Goal: Information Seeking & Learning: Compare options

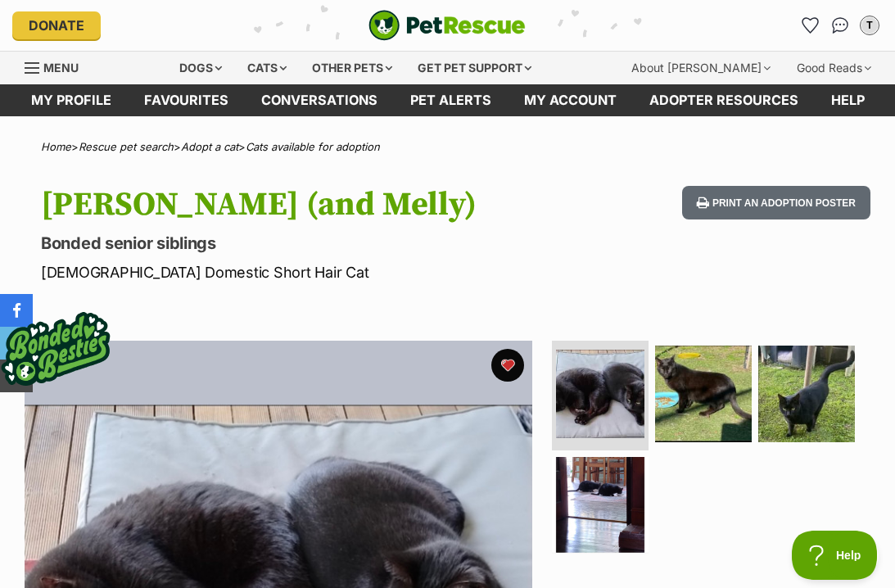
click at [220, 70] on div "Dogs" at bounding box center [201, 68] width 66 height 33
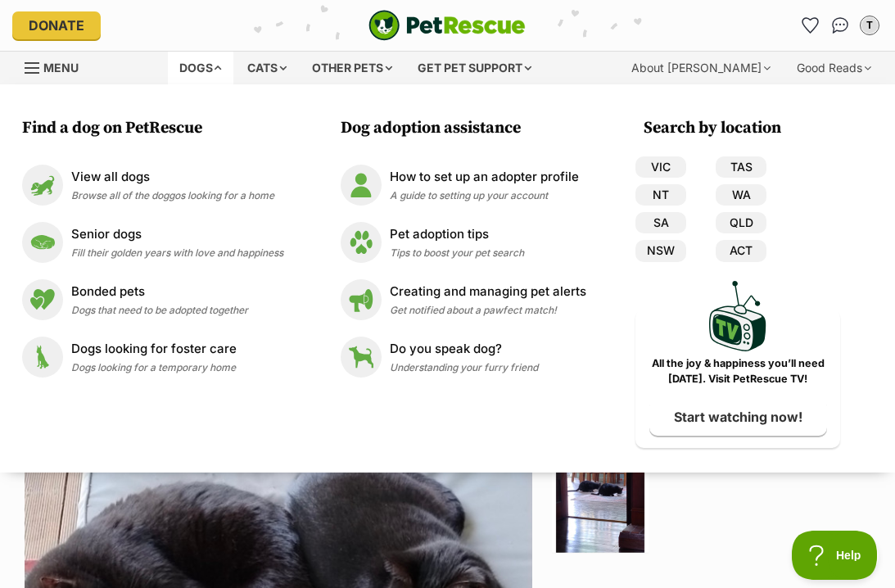
click at [251, 251] on span "Fill their golden years with love and happiness" at bounding box center [177, 253] width 212 height 12
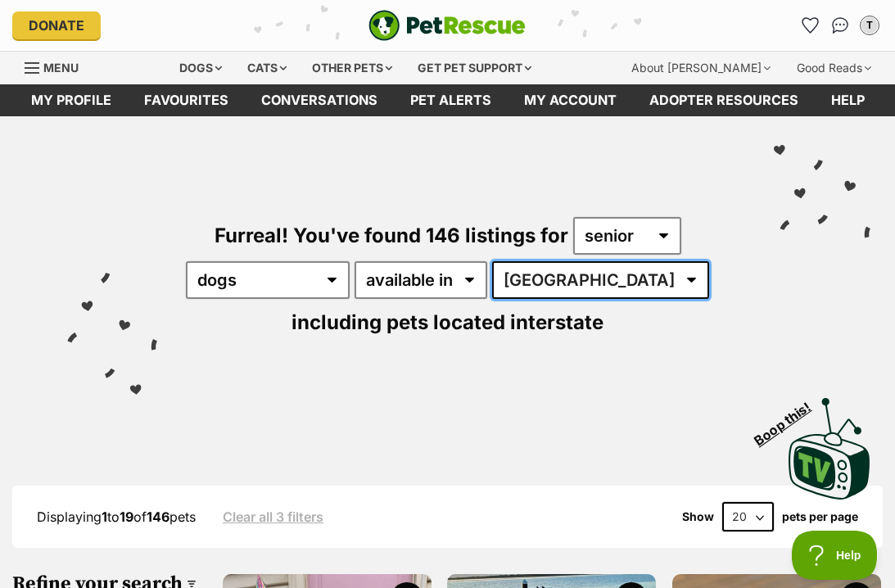
click at [573, 279] on select "[GEOGRAPHIC_DATA] [GEOGRAPHIC_DATA] [GEOGRAPHIC_DATA] [GEOGRAPHIC_DATA] [GEOGRA…" at bounding box center [600, 280] width 217 height 38
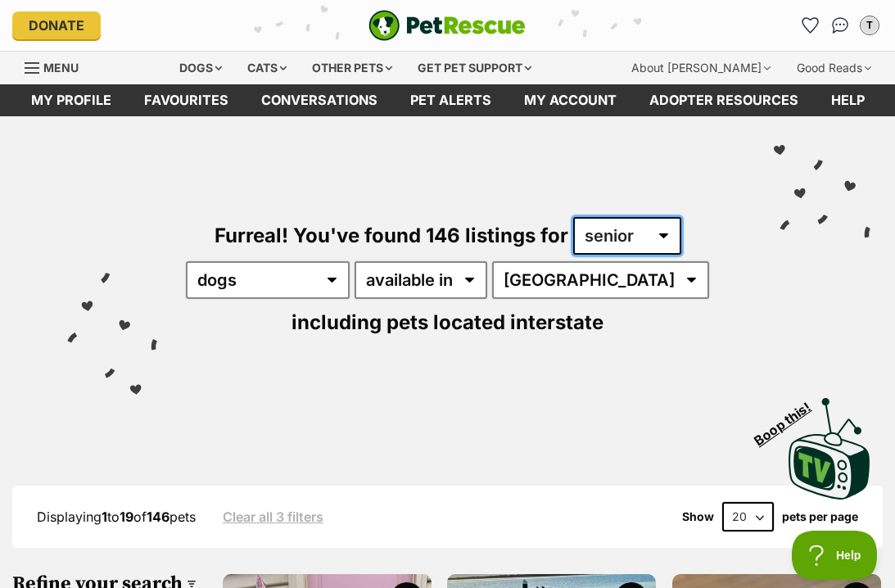
click at [663, 243] on select "any age puppy adult senior" at bounding box center [627, 236] width 108 height 38
select select "adult"
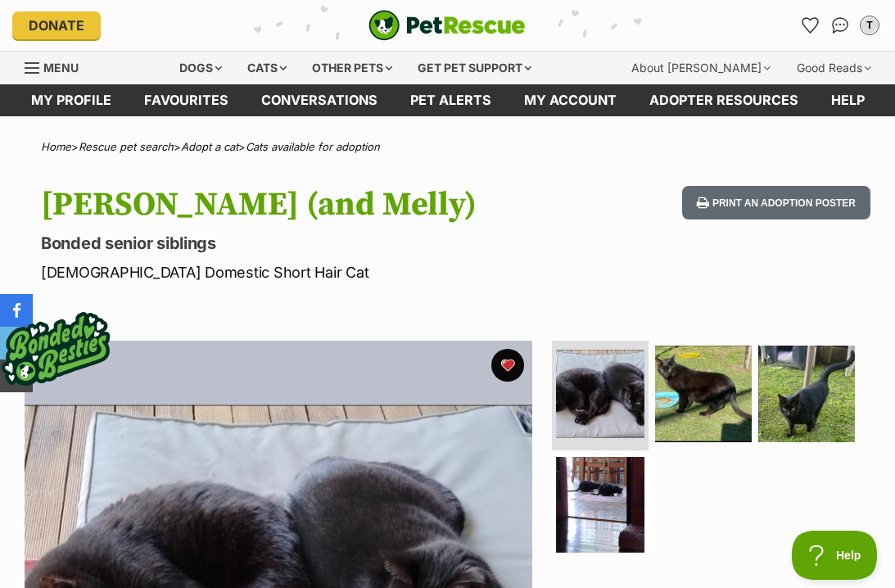
click at [285, 69] on div "Cats" at bounding box center [267, 68] width 62 height 33
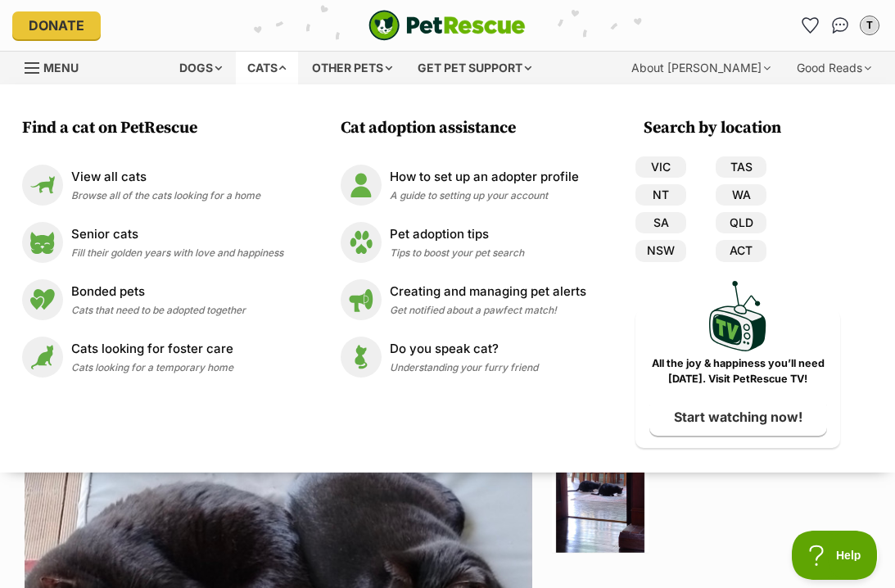
click at [212, 69] on div "Dogs" at bounding box center [201, 68] width 66 height 33
click at [215, 261] on link "Senior dogs Fill their golden years with love and happiness" at bounding box center [152, 242] width 261 height 41
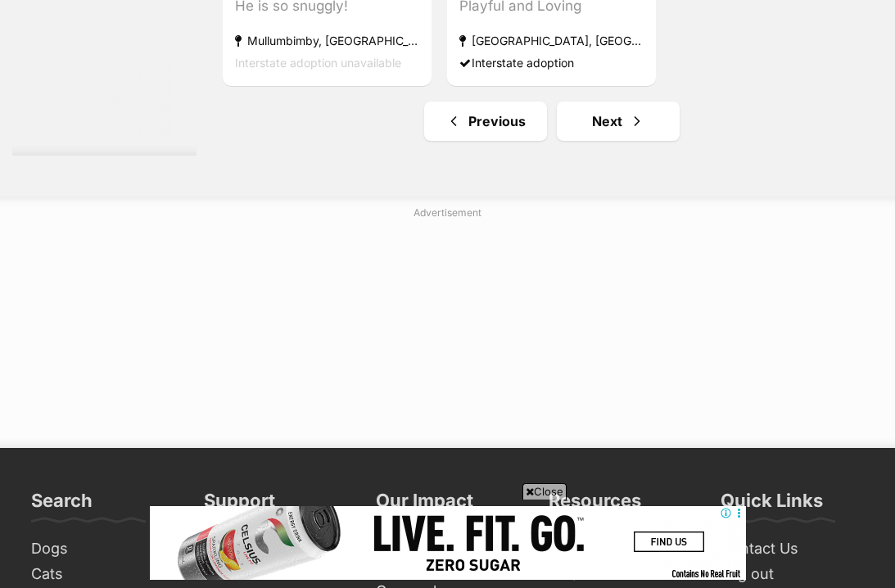
scroll to position [3668, 0]
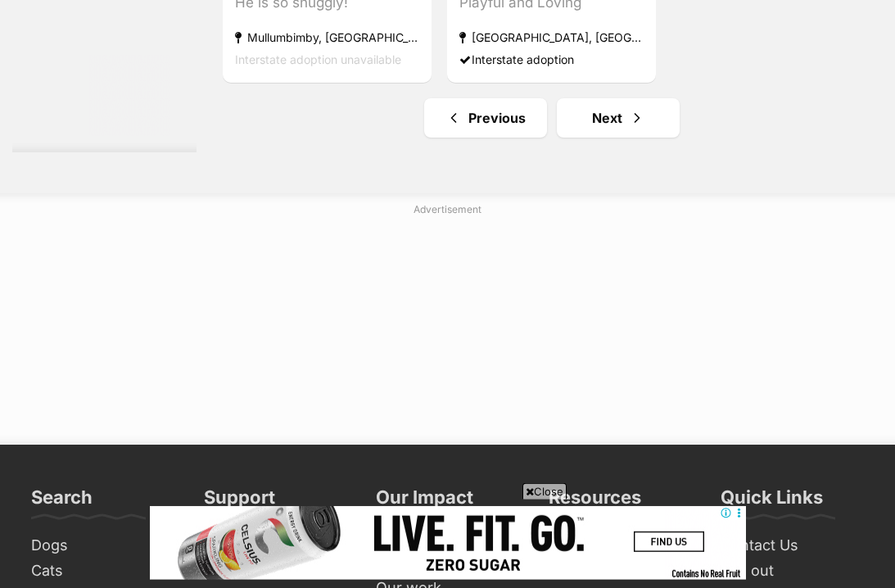
click at [529, 497] on icon at bounding box center [530, 492] width 8 height 11
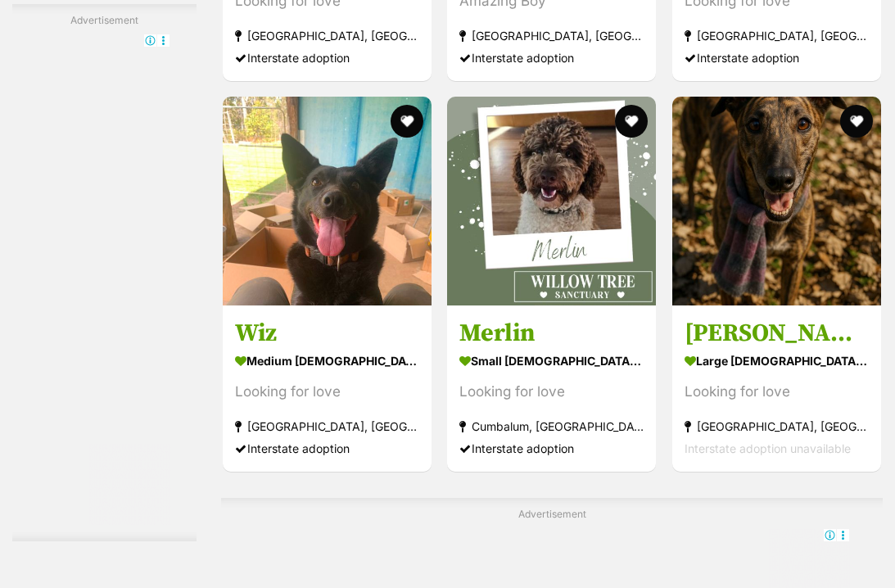
click at [632, 138] on button "favourite" at bounding box center [632, 121] width 33 height 33
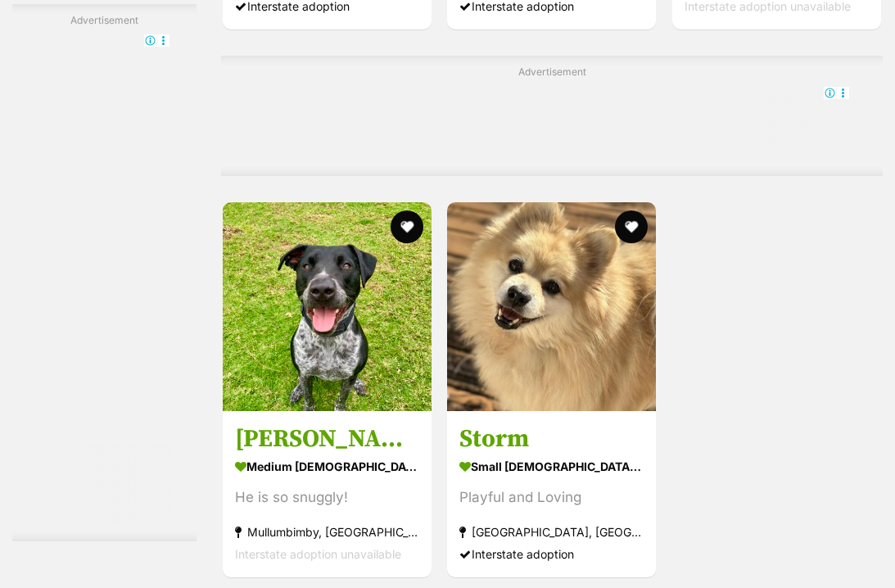
scroll to position [3174, 0]
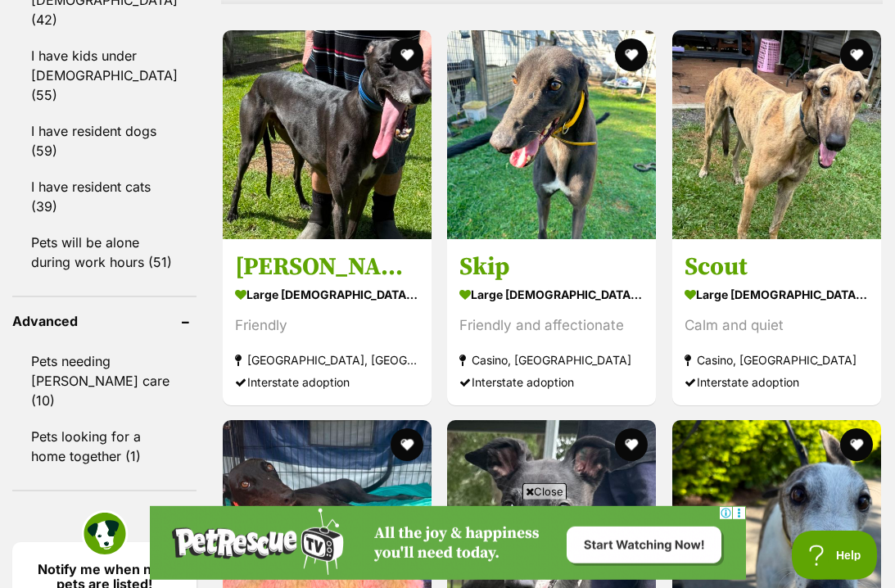
click at [401, 58] on button "favourite" at bounding box center [407, 54] width 33 height 33
click at [342, 331] on div "Friendly" at bounding box center [327, 325] width 184 height 22
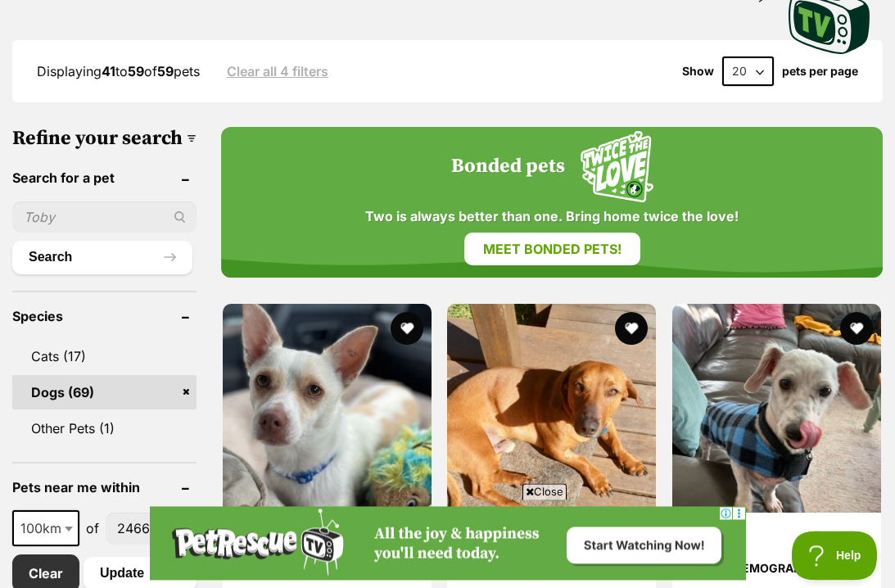
scroll to position [446, 0]
click at [511, 249] on link "Meet bonded pets!" at bounding box center [552, 249] width 176 height 33
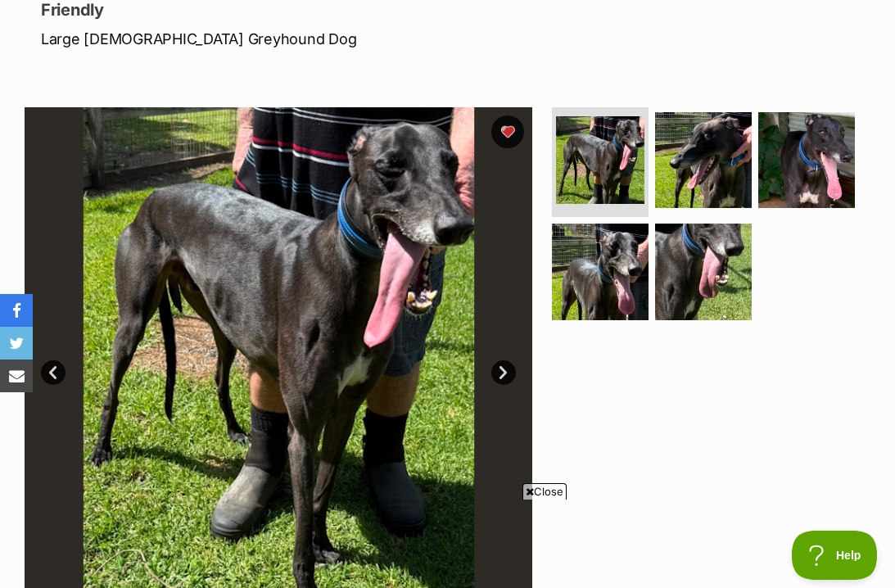
click at [501, 378] on link "Next" at bounding box center [503, 372] width 25 height 25
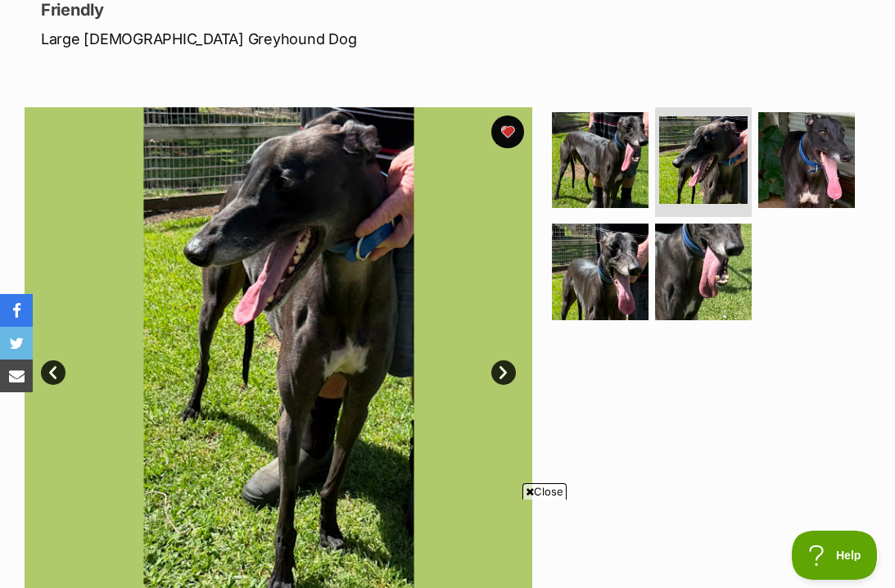
click at [503, 371] on link "Next" at bounding box center [503, 372] width 25 height 25
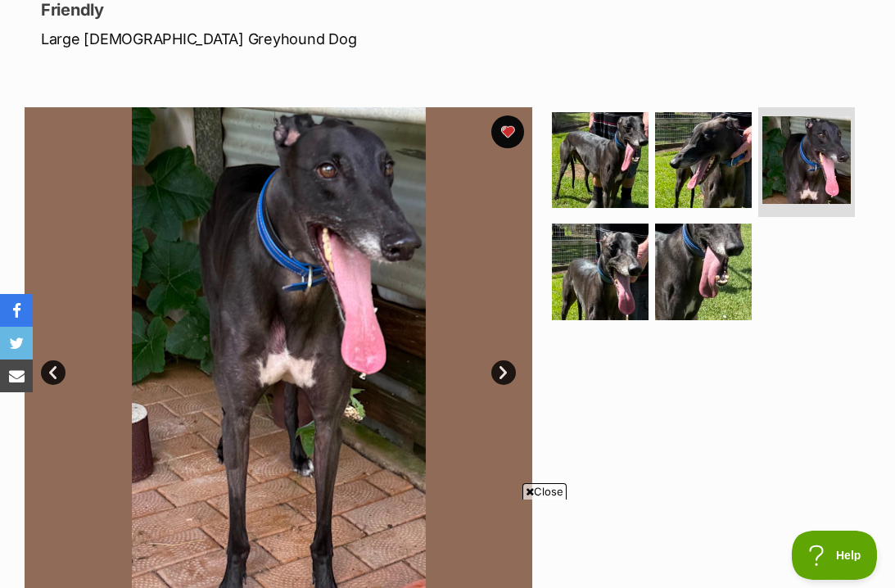
click at [501, 373] on link "Next" at bounding box center [503, 372] width 25 height 25
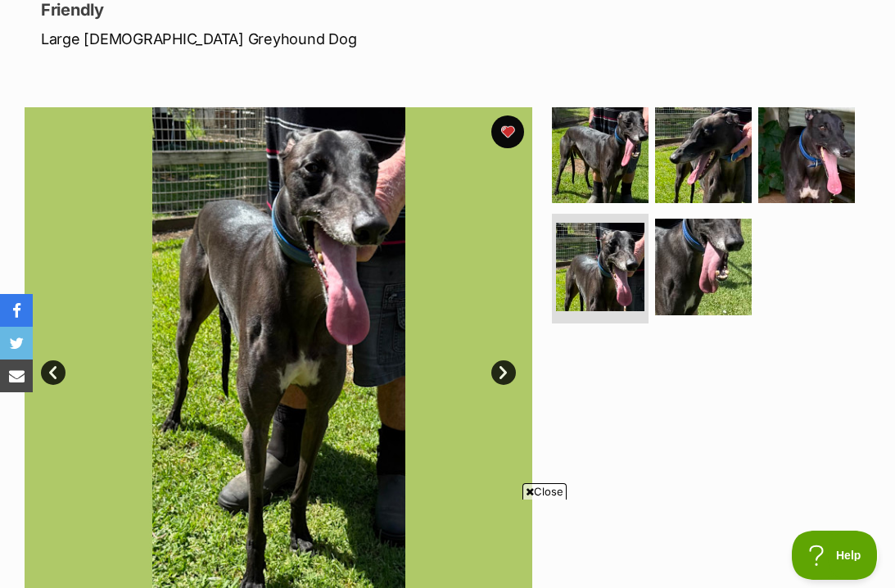
click at [501, 376] on link "Next" at bounding box center [503, 372] width 25 height 25
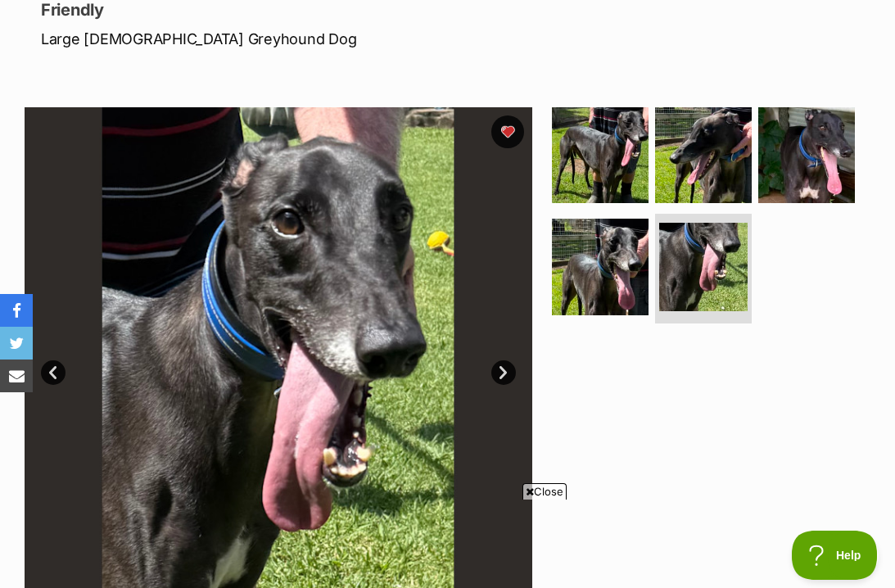
click at [504, 382] on link "Next" at bounding box center [503, 372] width 25 height 25
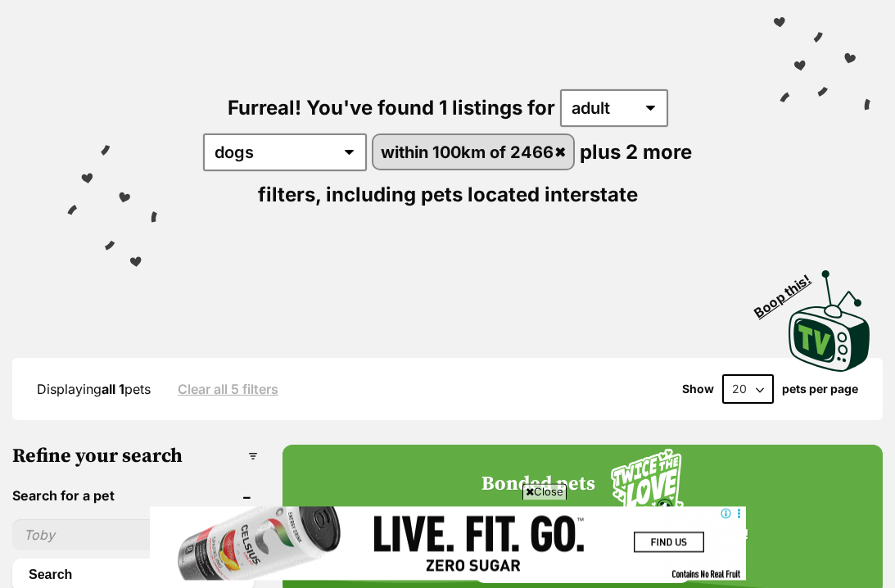
scroll to position [88, 0]
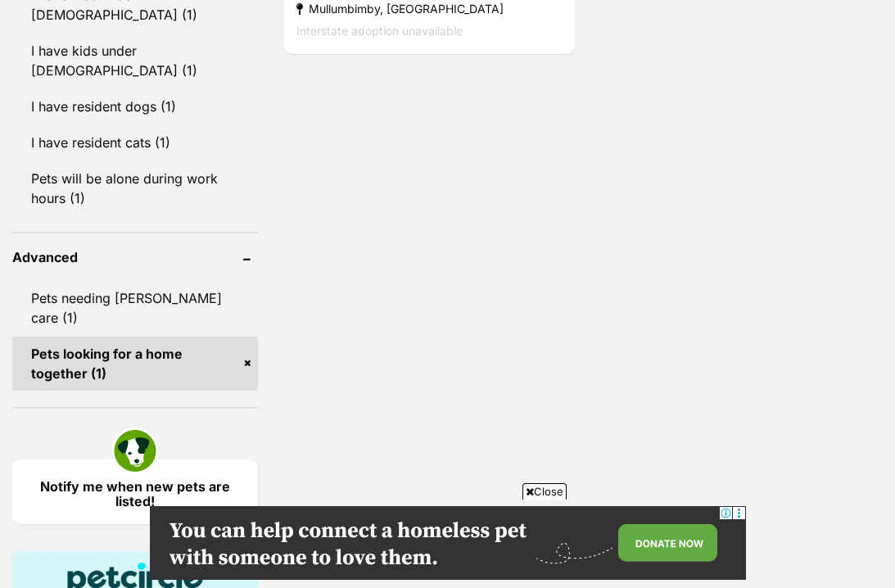
scroll to position [885, 0]
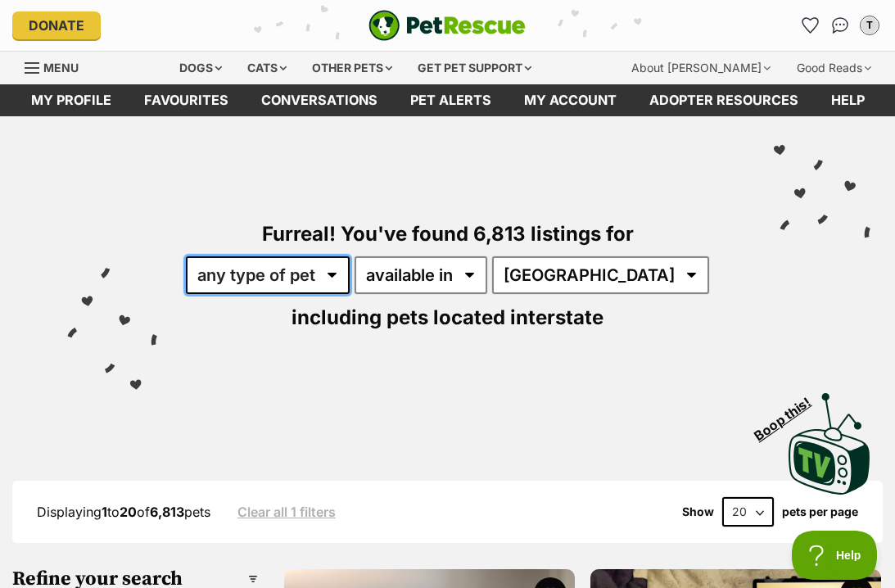
click at [337, 276] on select "any type of pet cats dogs other pets" at bounding box center [268, 275] width 164 height 38
click at [464, 278] on select "available in located in" at bounding box center [421, 275] width 133 height 38
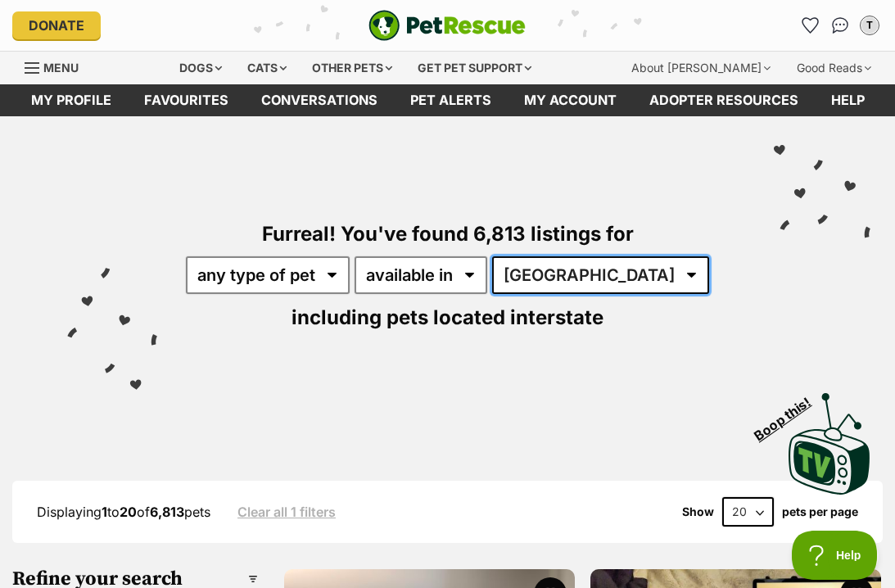
click at [586, 272] on select "[GEOGRAPHIC_DATA] [GEOGRAPHIC_DATA] [GEOGRAPHIC_DATA] [GEOGRAPHIC_DATA] [GEOGRA…" at bounding box center [600, 275] width 217 height 38
select select "NSW"
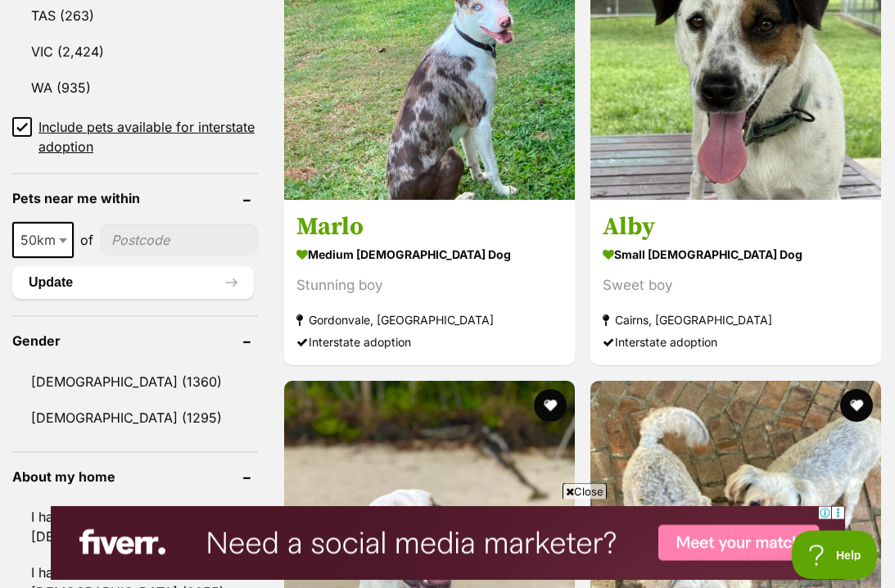
click at [18, 120] on input "Include pets available for interstate adoption" at bounding box center [22, 127] width 20 height 20
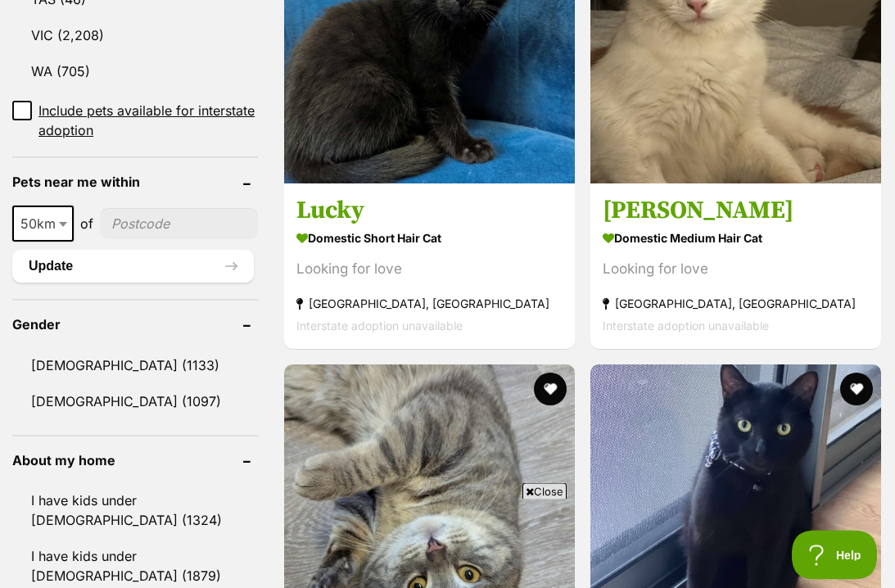
click at [43, 212] on span "50km" at bounding box center [43, 223] width 58 height 23
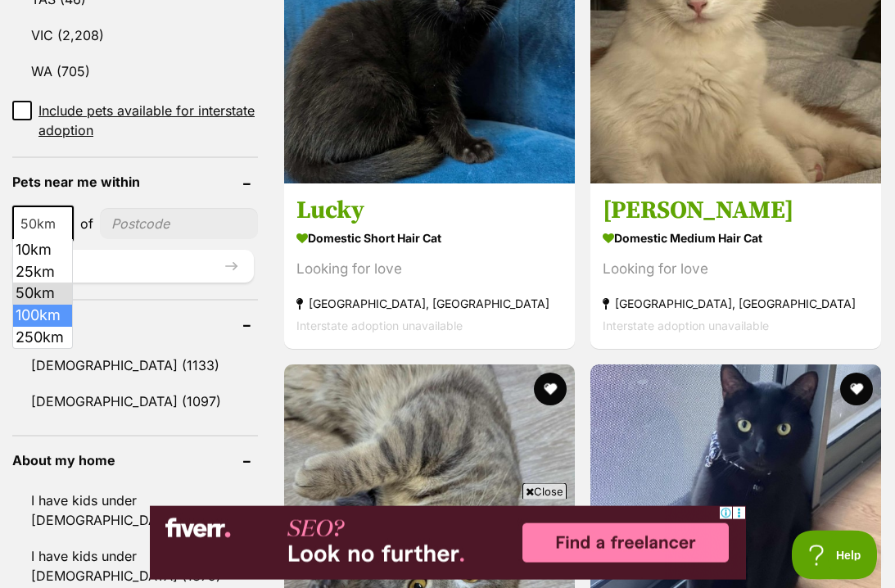
select select "100"
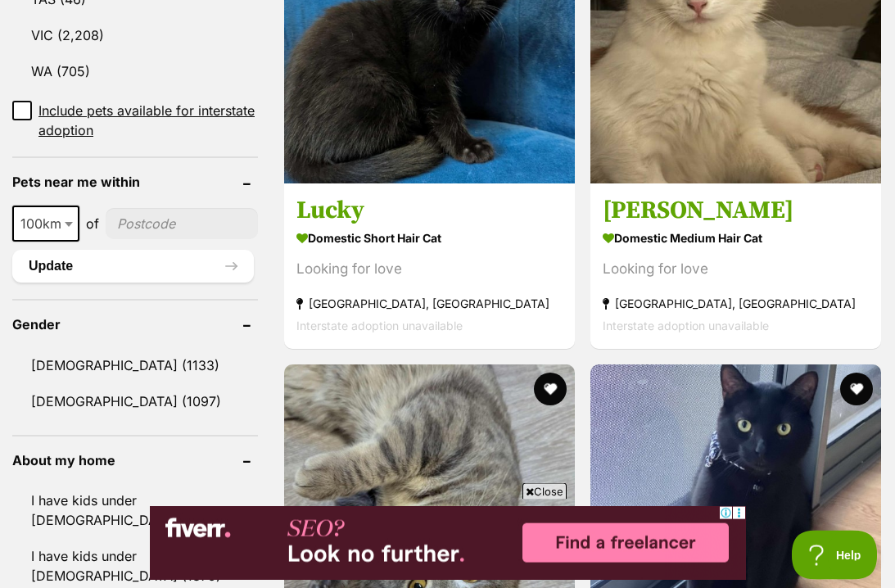
click at [141, 208] on input"] "postcode" at bounding box center [182, 223] width 152 height 31
type input"] "2466"
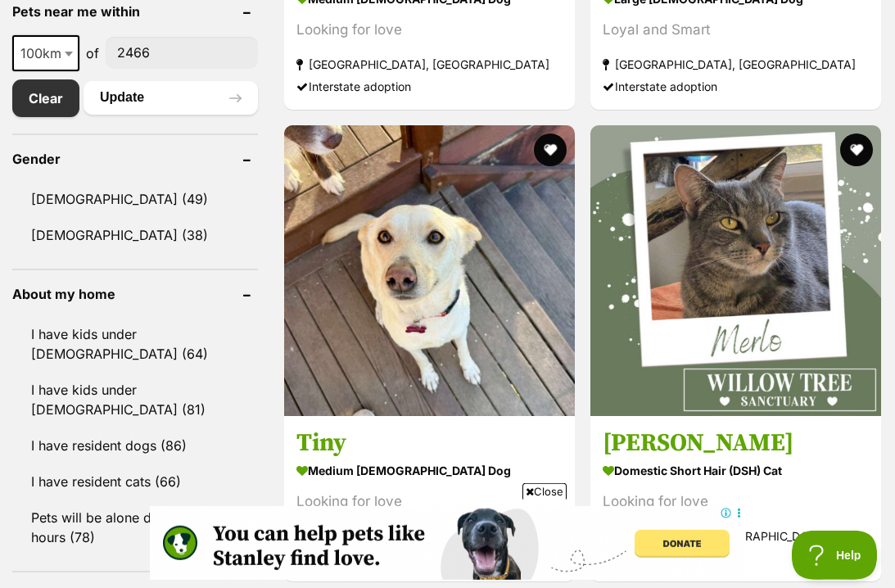
click at [840, 134] on button "favourite" at bounding box center [856, 150] width 33 height 33
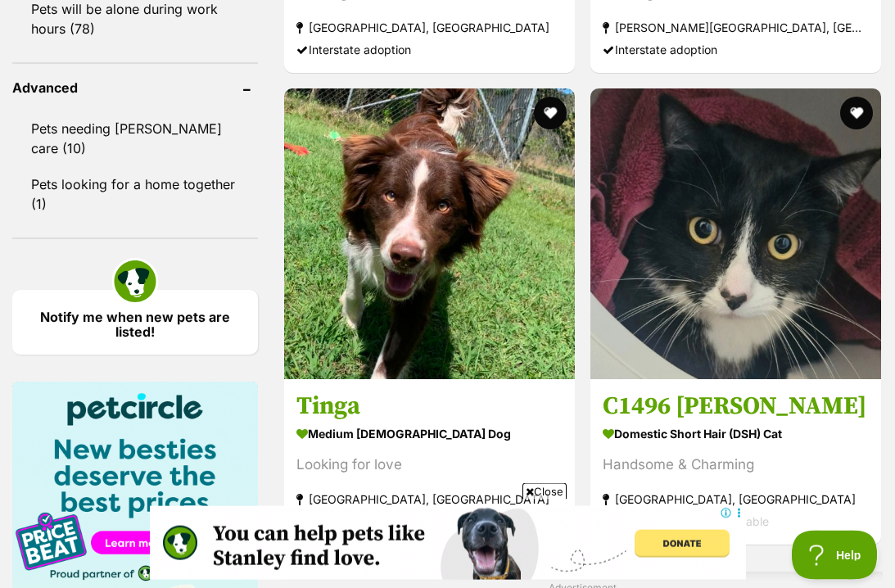
scroll to position [1391, 0]
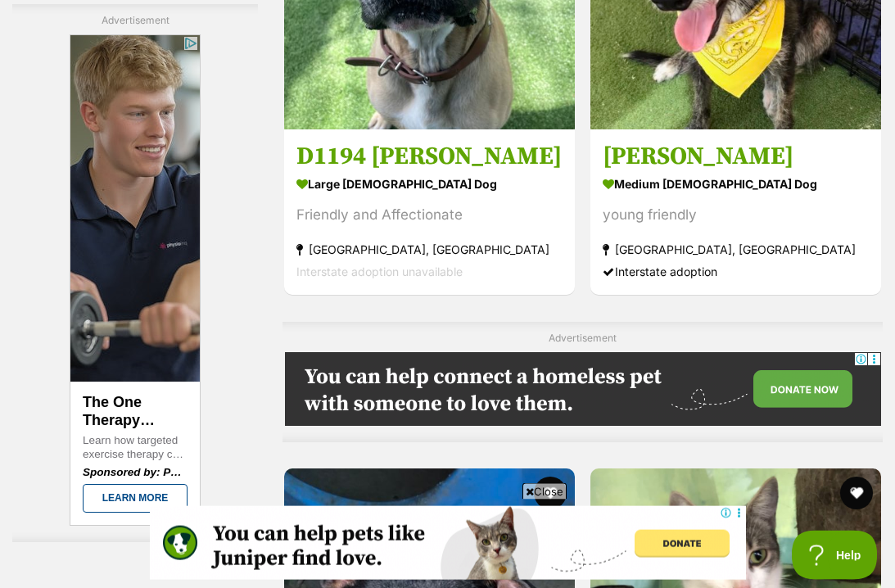
scroll to position [3213, 0]
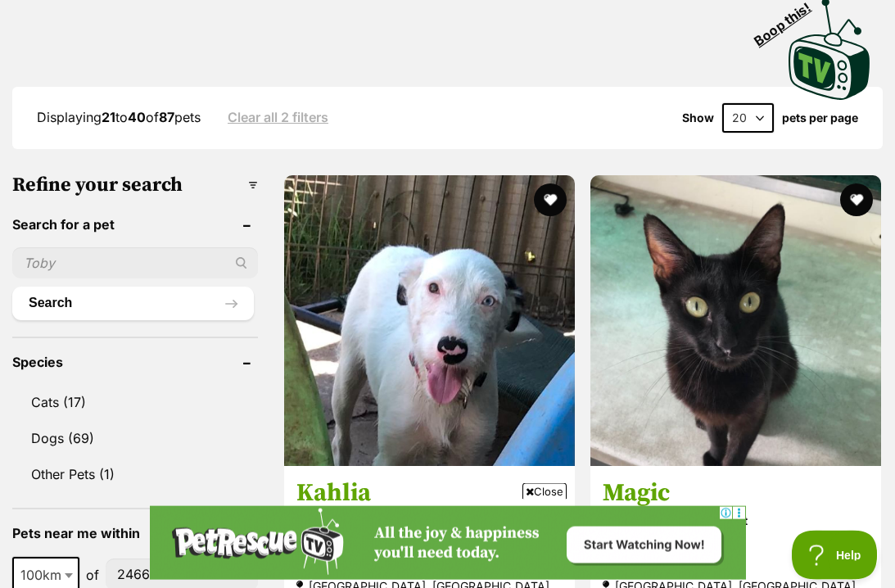
scroll to position [360, 0]
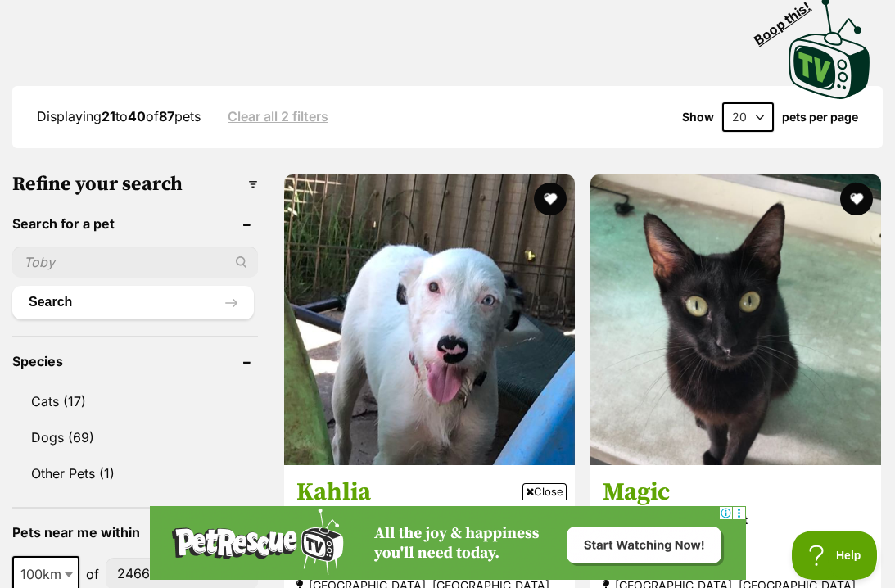
click at [757, 116] on select "20 40 60" at bounding box center [748, 116] width 52 height 29
select select "60"
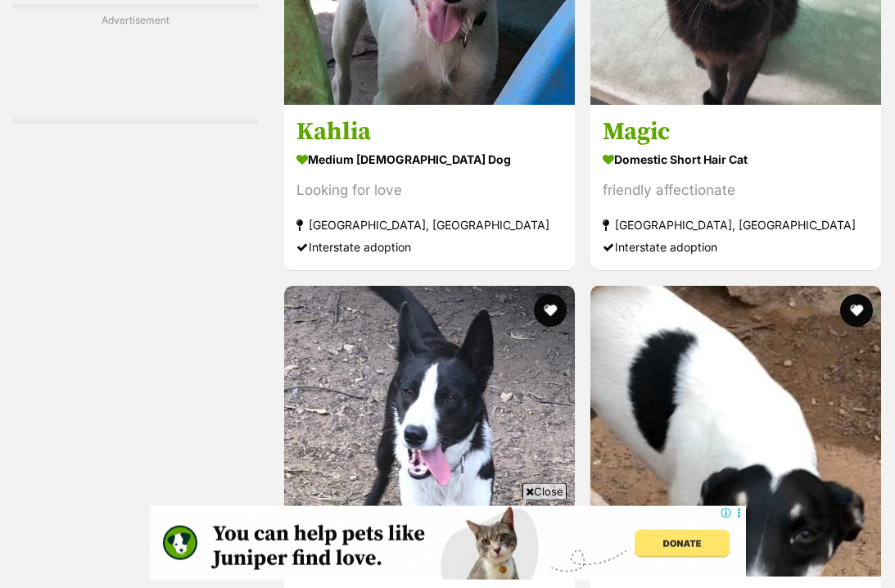
scroll to position [5914, 0]
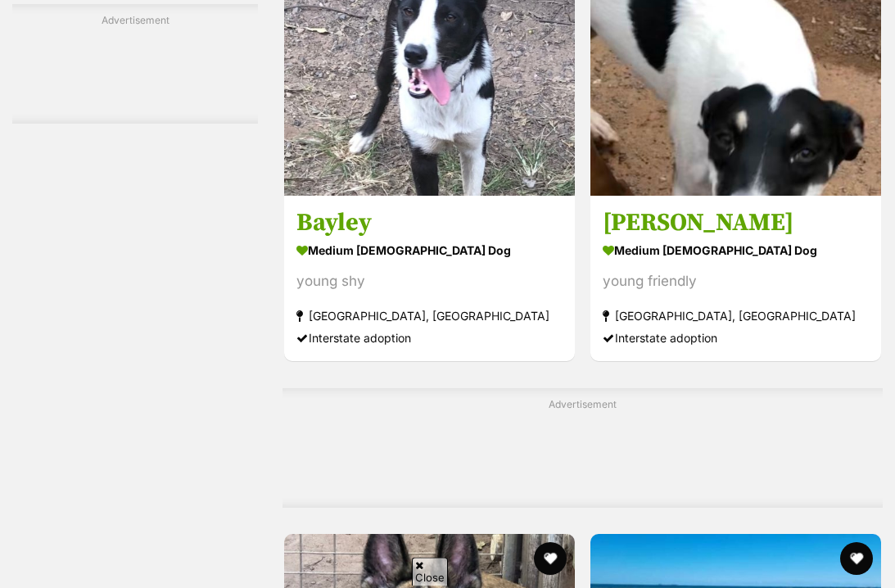
scroll to position [6294, 0]
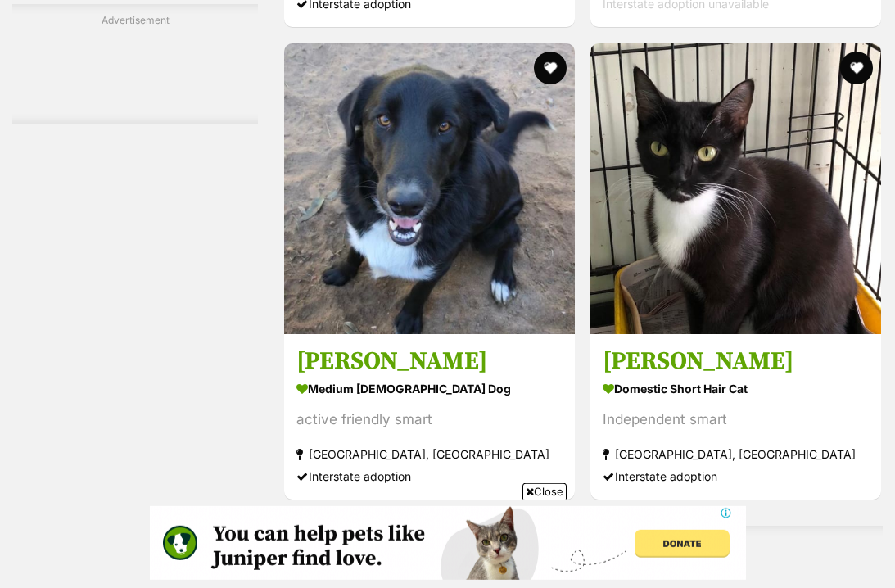
scroll to position [0, 0]
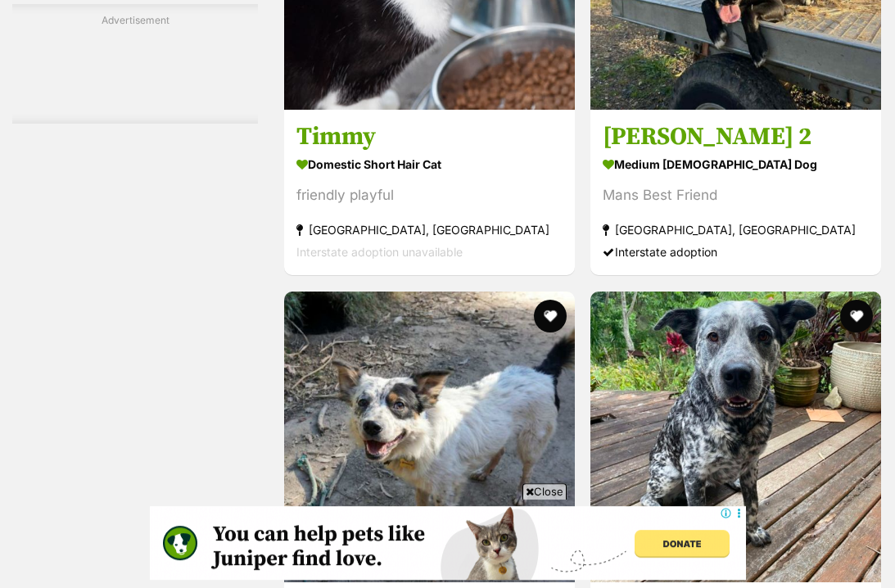
scroll to position [9054, 0]
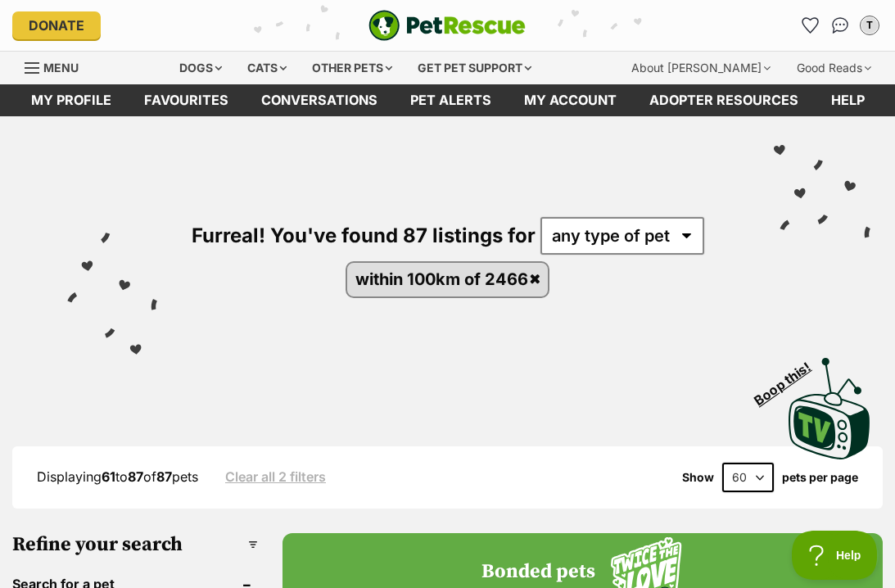
click at [156, 97] on link "Favourites" at bounding box center [186, 100] width 117 height 32
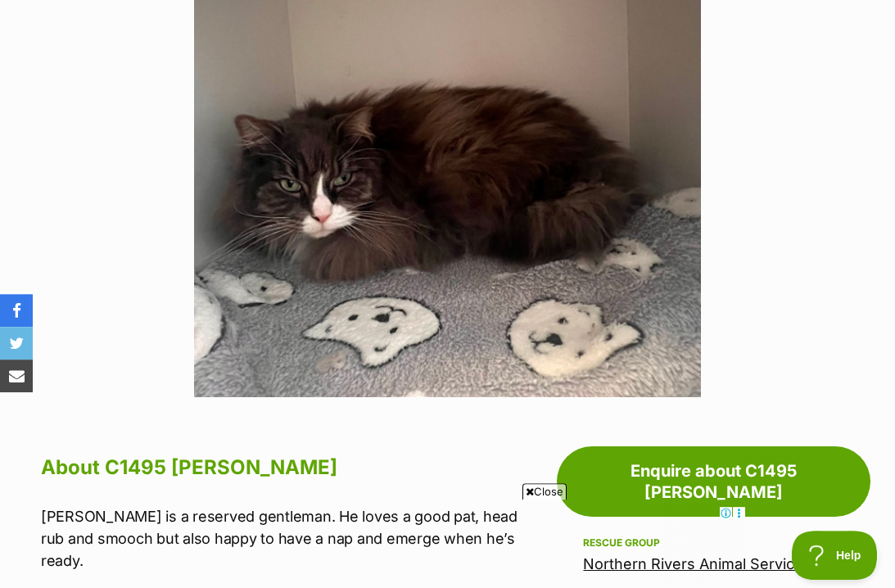
scroll to position [306, 0]
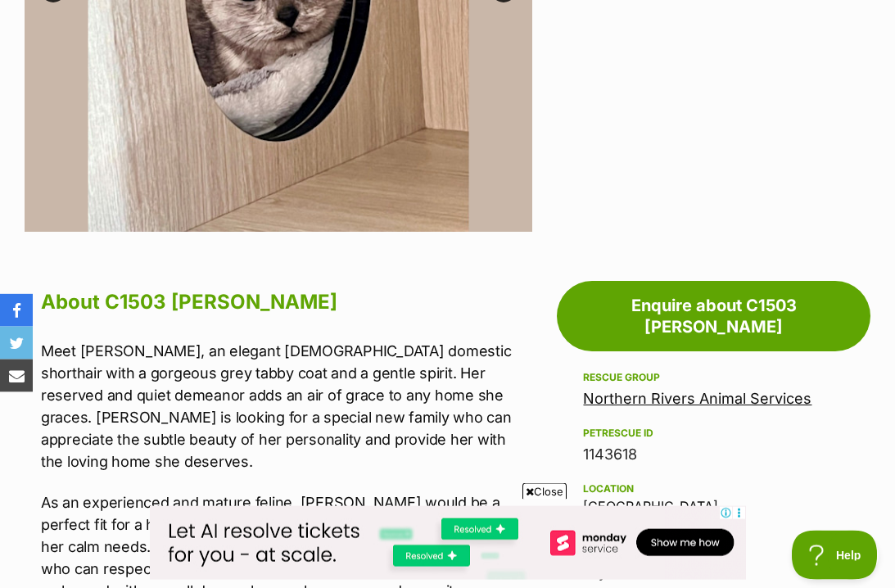
scroll to position [505, 0]
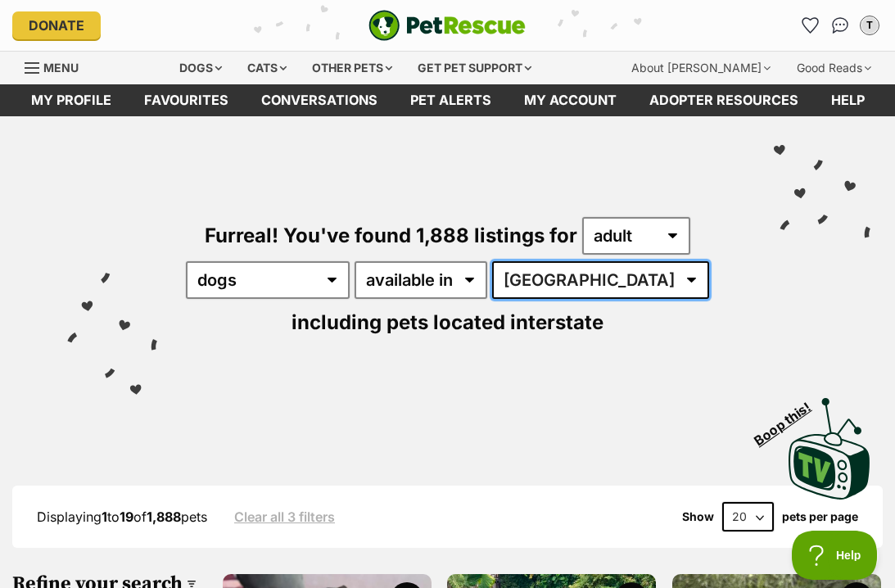
click at [570, 275] on select "Australia ACT NSW NT QLD SA TAS VIC WA" at bounding box center [600, 280] width 217 height 38
select select "NSW"
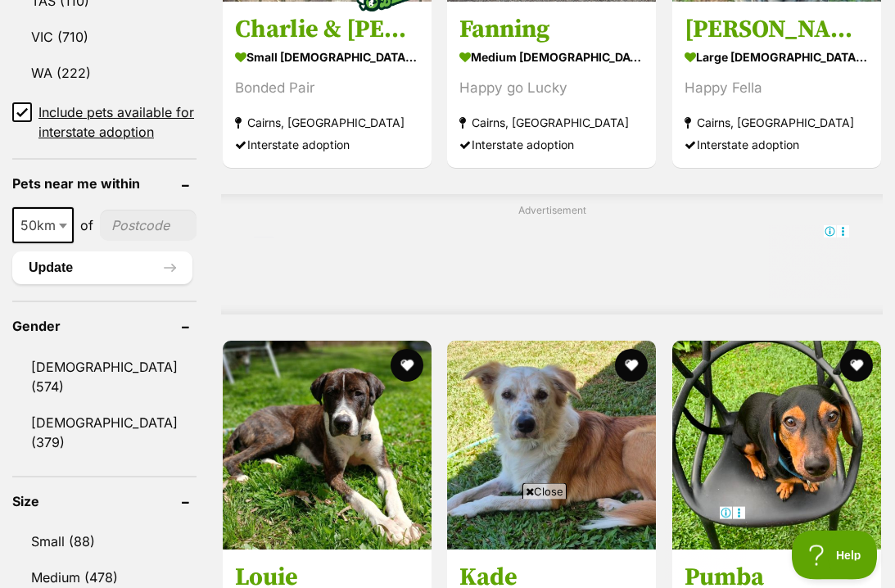
click at [26, 122] on input "Include pets available for interstate adoption" at bounding box center [22, 112] width 20 height 20
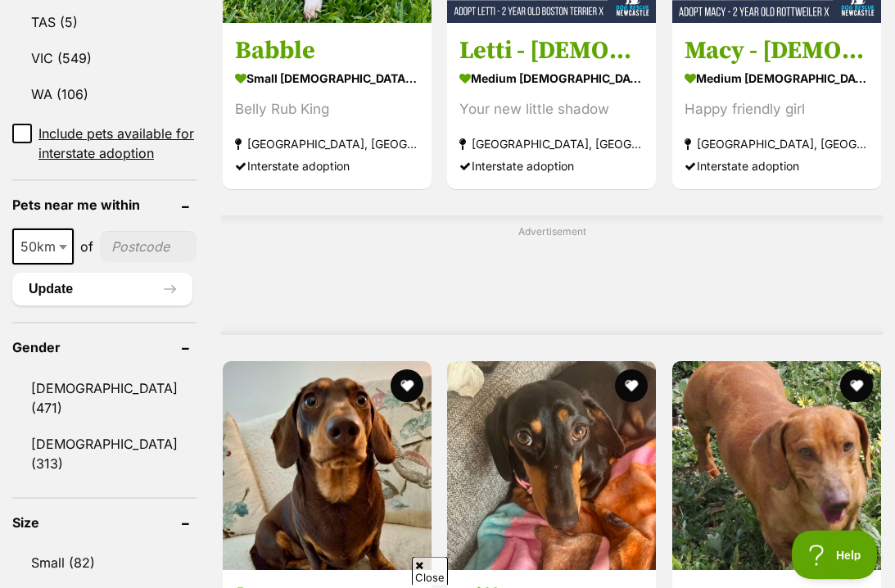
scroll to position [1112, 0]
click at [48, 258] on span "50km" at bounding box center [43, 246] width 58 height 23
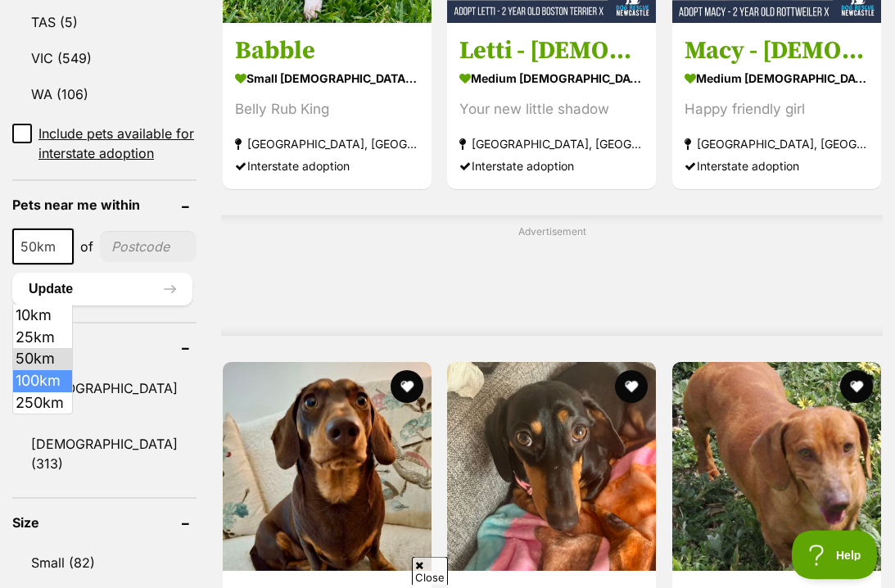
scroll to position [0, 0]
click at [123, 306] on button "Update" at bounding box center [102, 289] width 180 height 33
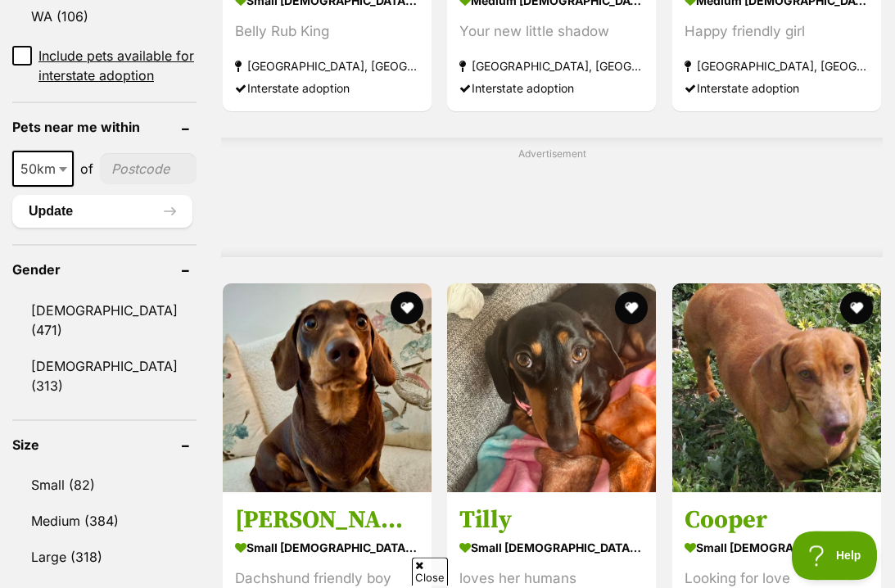
scroll to position [1189, 0]
click at [57, 187] on span at bounding box center [65, 169] width 16 height 36
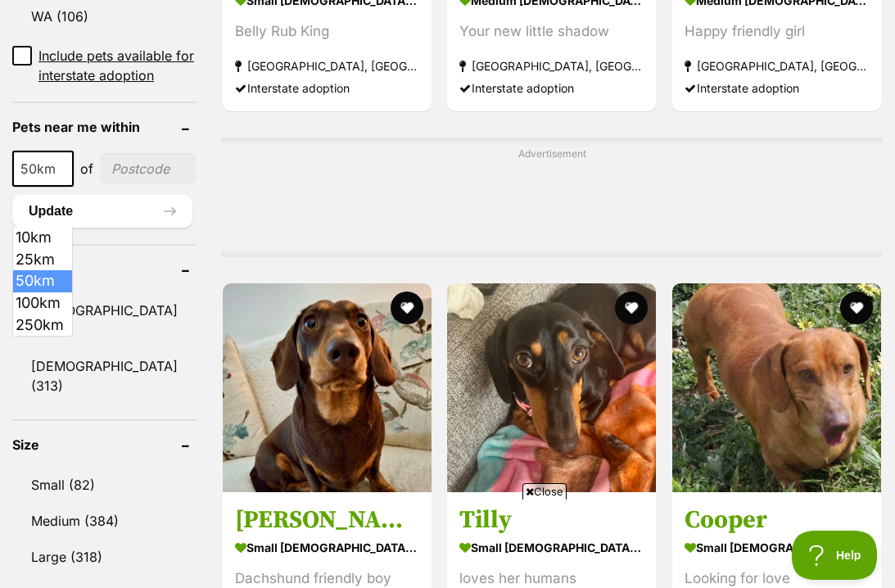
scroll to position [0, 0]
select select "100"
click at [124, 184] on input"] "postcode" at bounding box center [151, 168] width 91 height 31
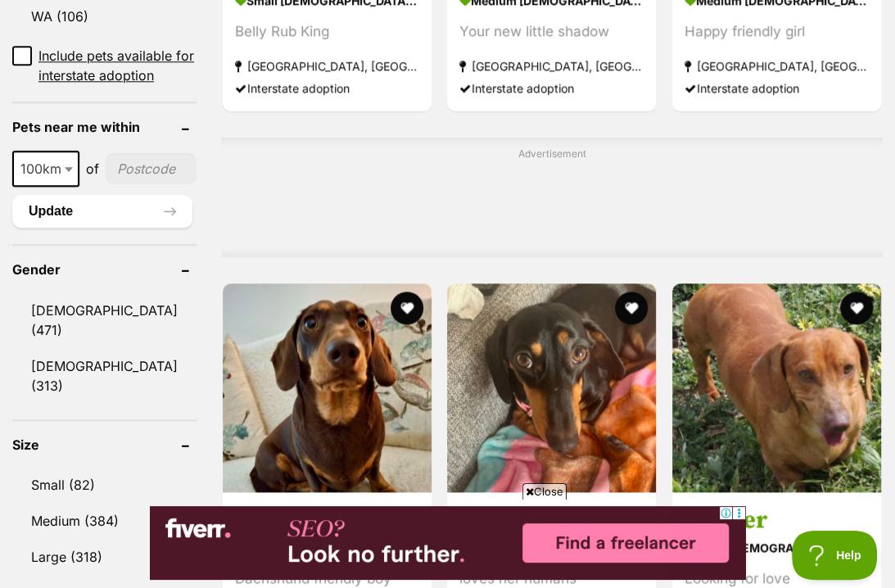
type input"] "2466"
click at [105, 228] on button "Update" at bounding box center [102, 211] width 180 height 33
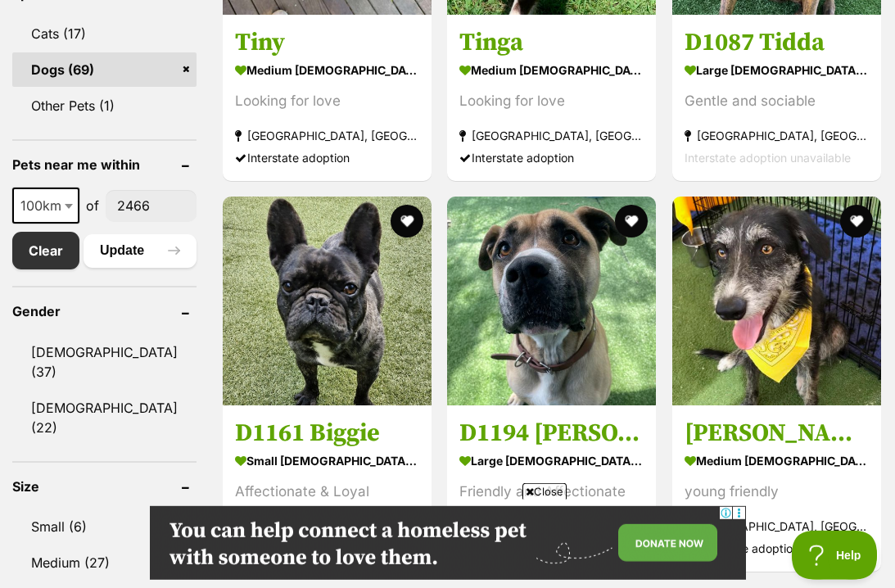
scroll to position [730, 0]
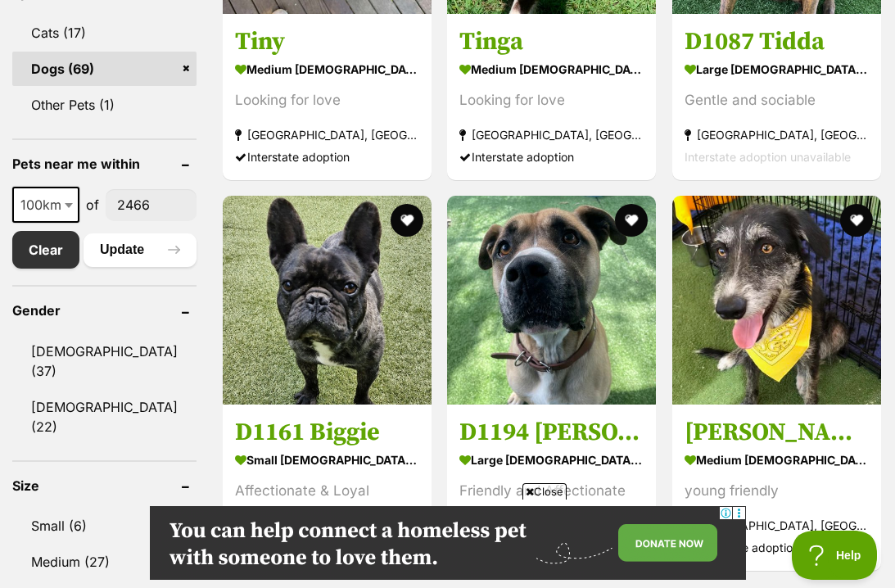
click at [71, 220] on span at bounding box center [70, 205] width 16 height 36
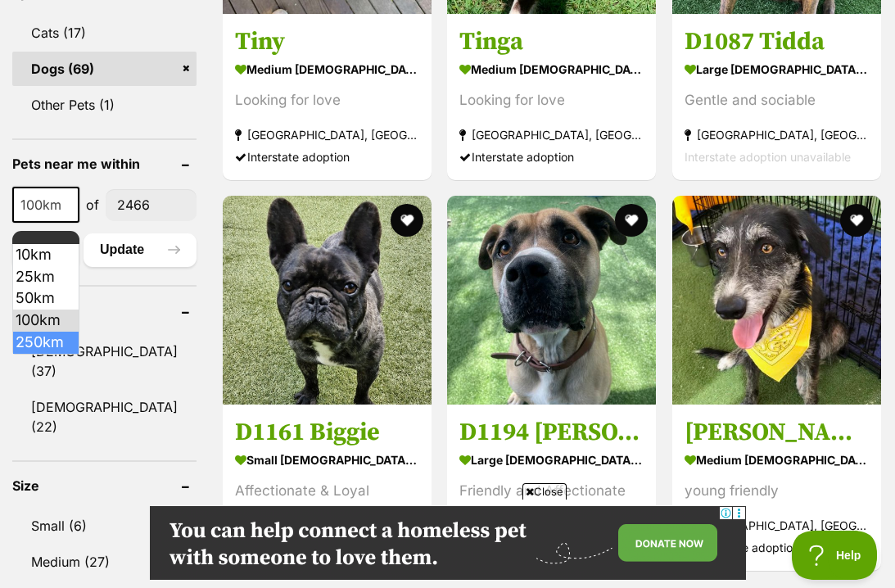
select select "250"
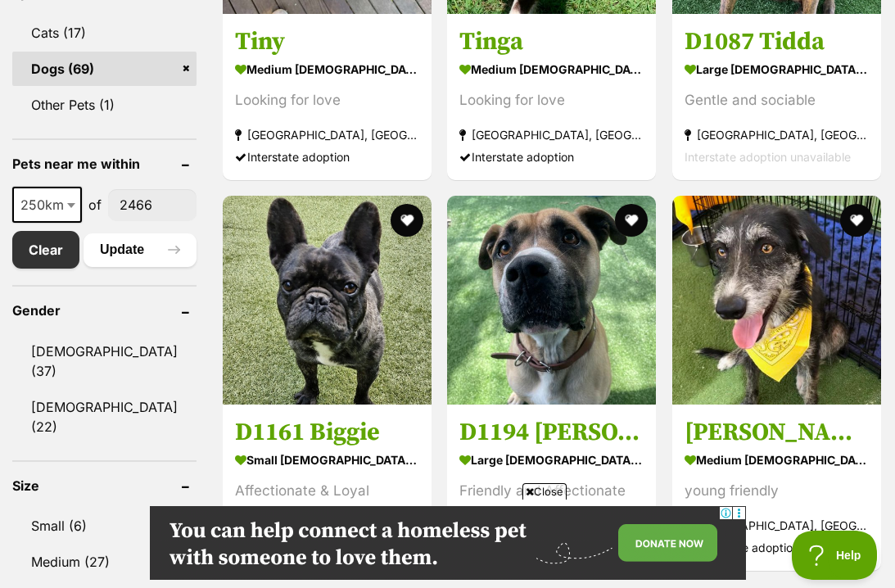
click at [150, 266] on button "Update" at bounding box center [140, 249] width 113 height 33
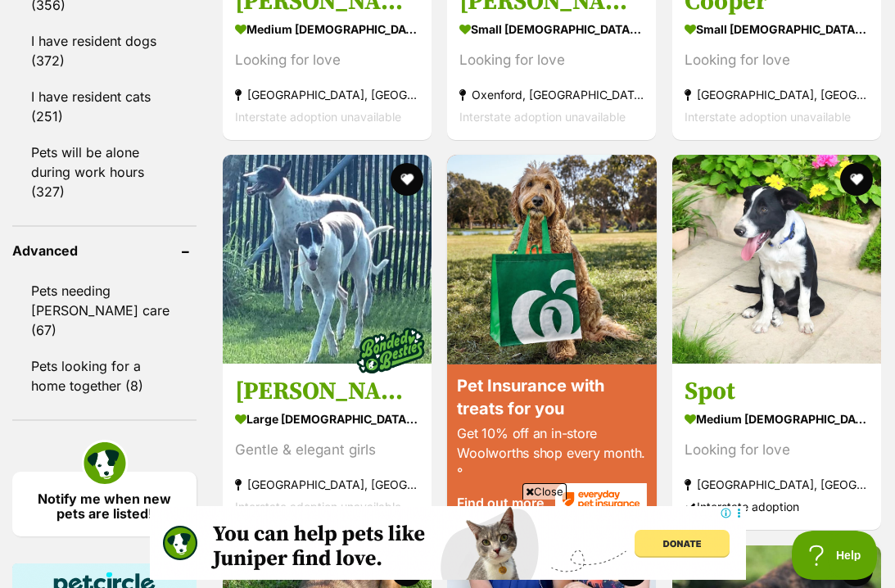
scroll to position [1756, 0]
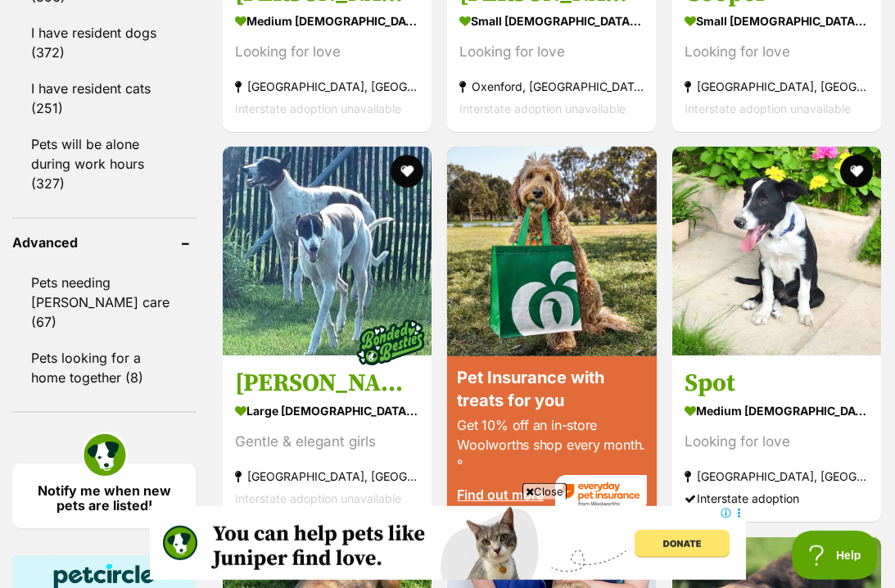
click at [119, 341] on link "Pets looking for a home together (8)" at bounding box center [104, 368] width 184 height 54
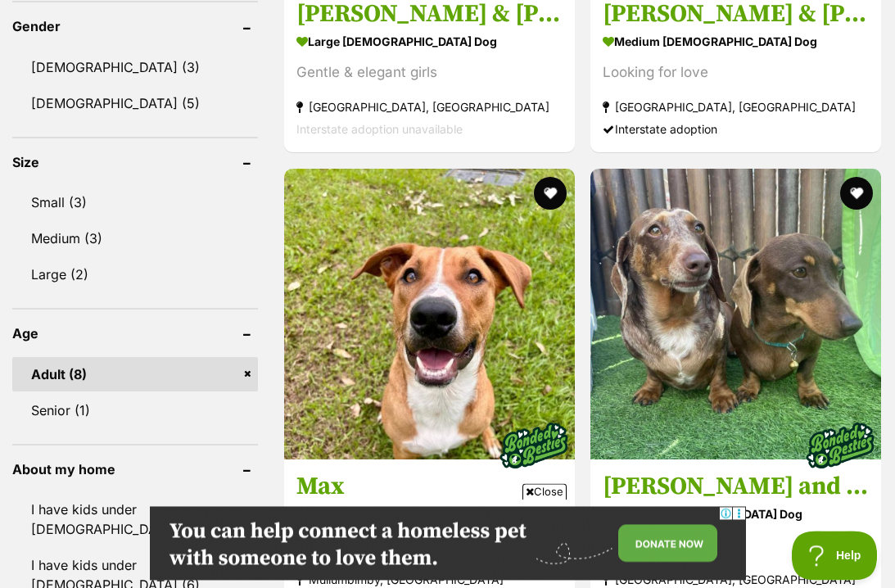
scroll to position [1053, 0]
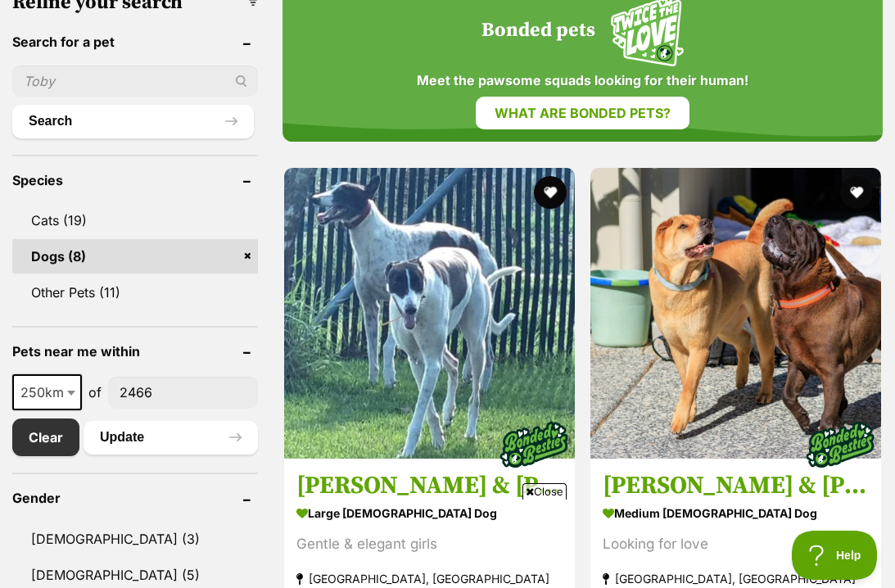
scroll to position [0, 0]
click at [77, 222] on link "Cats (19)" at bounding box center [135, 220] width 246 height 34
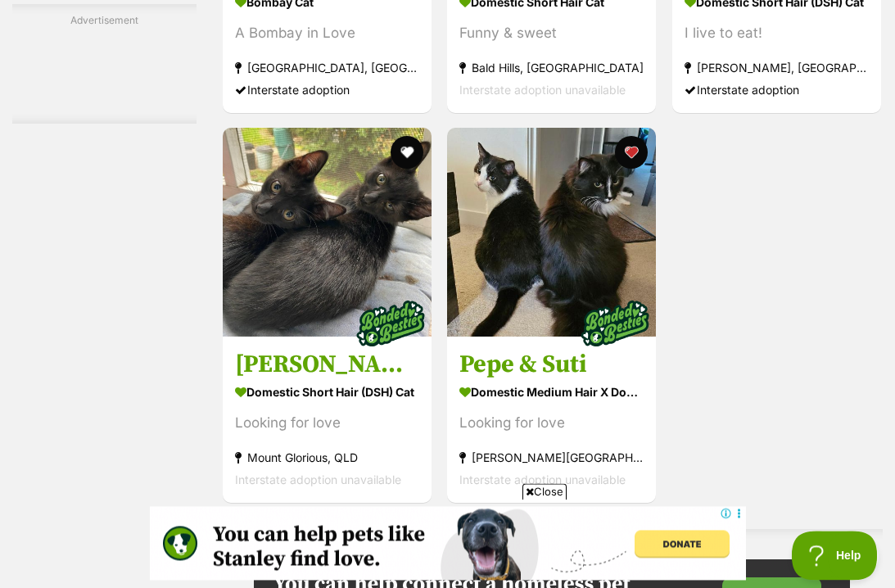
scroll to position [3266, 0]
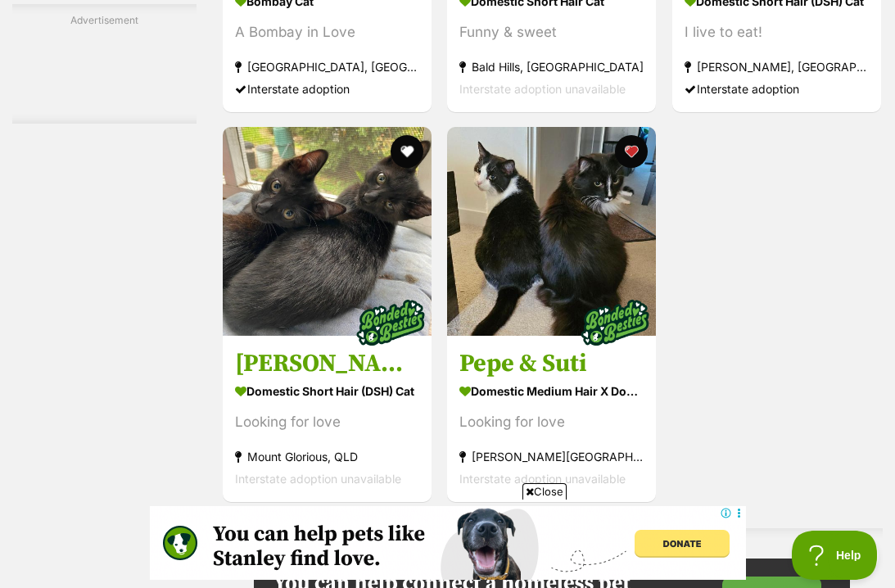
click at [600, 403] on strong "Domestic Medium Hair x Domestic Long Hair Cat" at bounding box center [552, 391] width 184 height 24
